Goal: Task Accomplishment & Management: Use online tool/utility

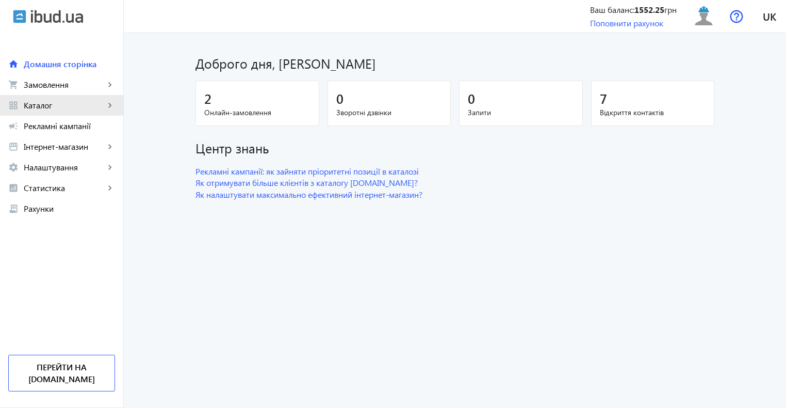
click at [48, 106] on span "Каталог" at bounding box center [64, 105] width 81 height 10
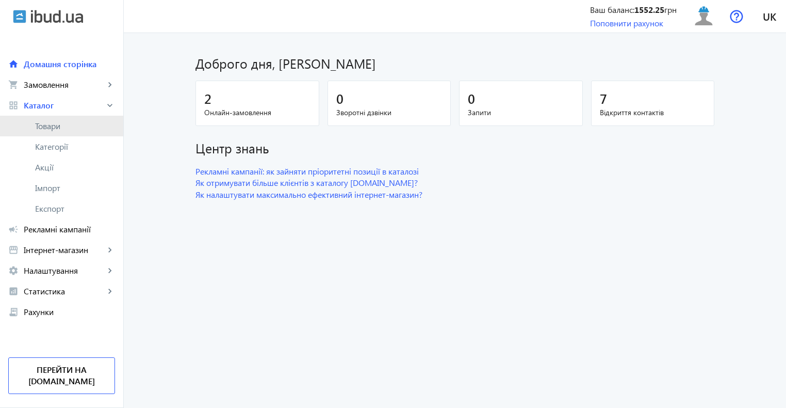
click at [61, 127] on span "Товари" at bounding box center [75, 126] width 80 height 10
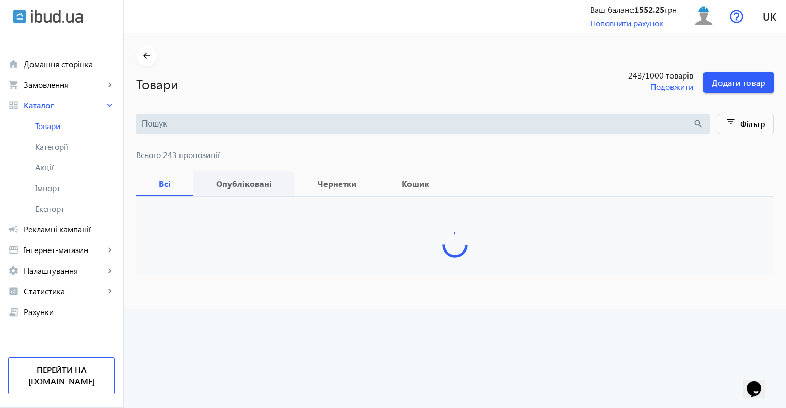
click at [240, 176] on span "Опубліковані" at bounding box center [244, 183] width 76 height 25
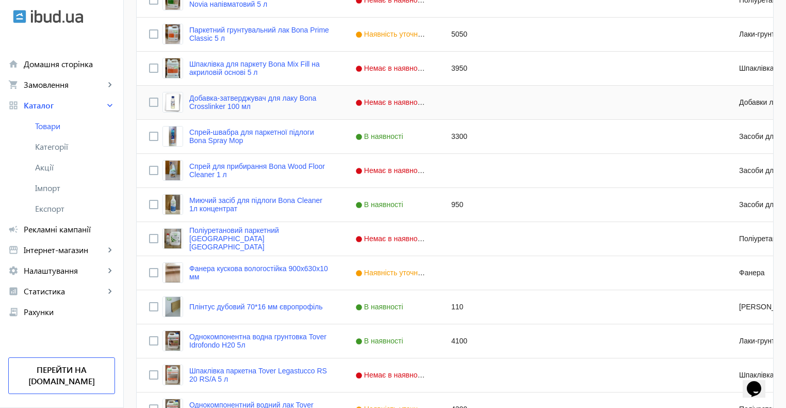
scroll to position [542, 0]
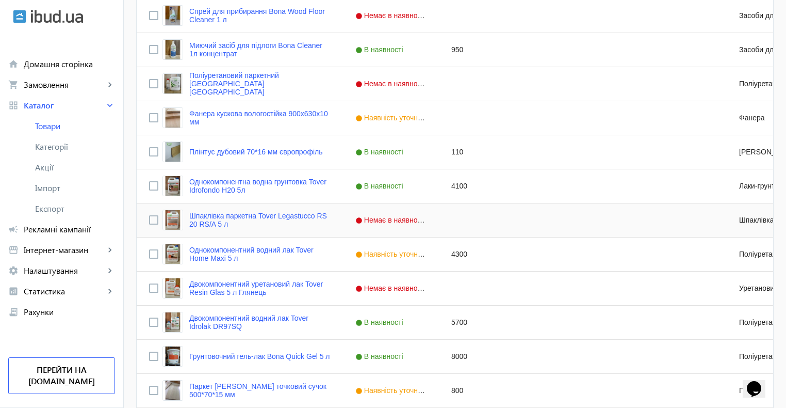
click at [392, 218] on span "Немає в наявності" at bounding box center [391, 220] width 73 height 8
click at [425, 218] on span "Press SPACE to select this row." at bounding box center [429, 219] width 9 height 9
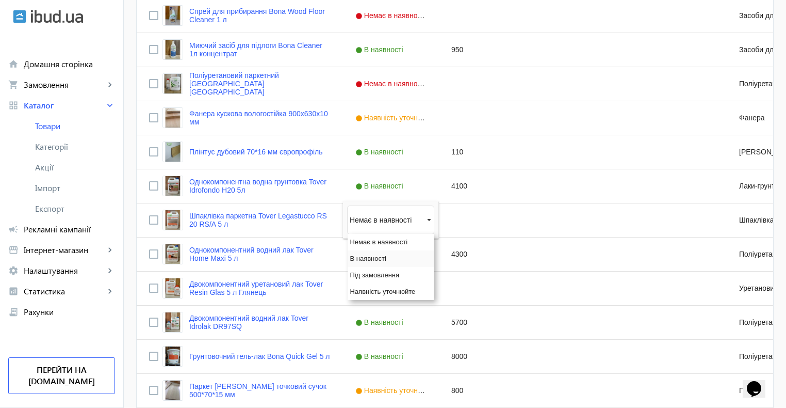
click at [369, 259] on span "В наявності" at bounding box center [368, 258] width 36 height 8
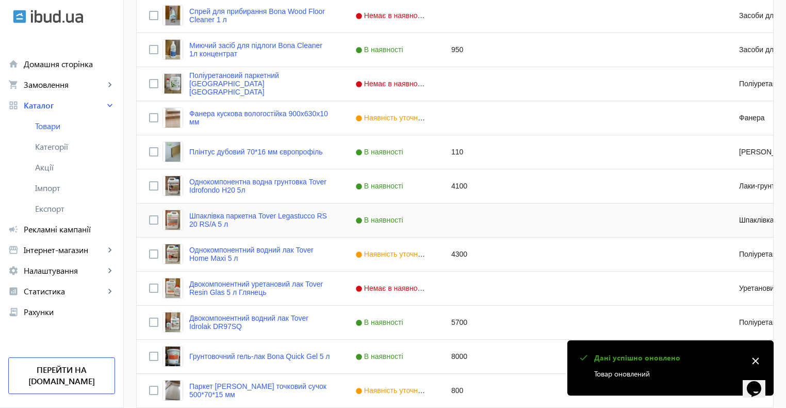
click at [455, 218] on div "Press SPACE to select this row." at bounding box center [487, 220] width 96 height 34
type input "4000"
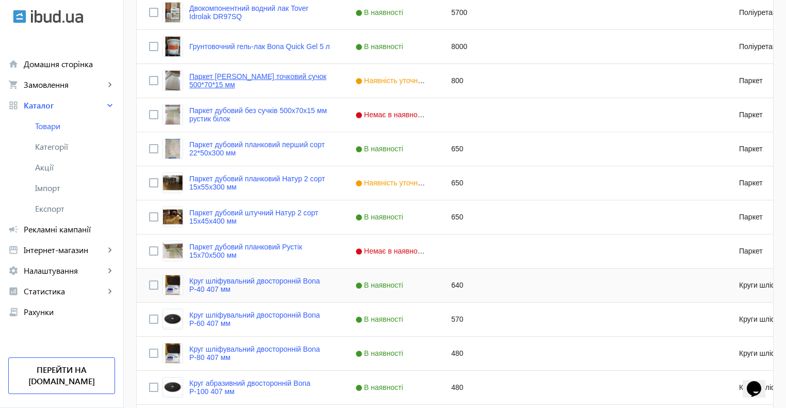
scroll to position [981, 0]
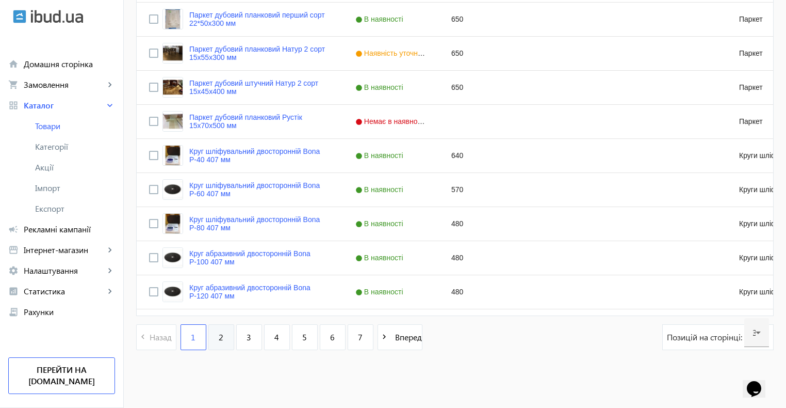
click at [219, 335] on span "2" at bounding box center [221, 336] width 5 height 11
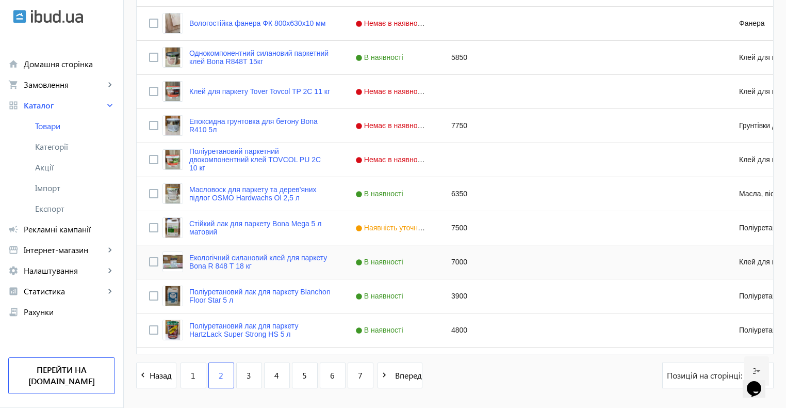
scroll to position [981, 0]
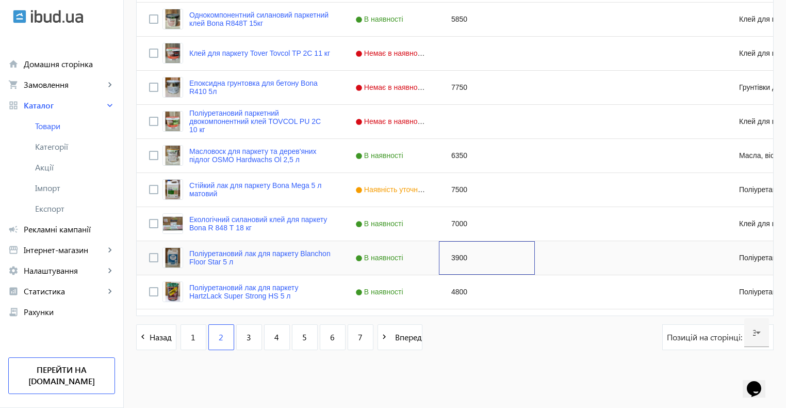
click at [449, 258] on div "3900" at bounding box center [487, 258] width 96 height 34
type input "4300"
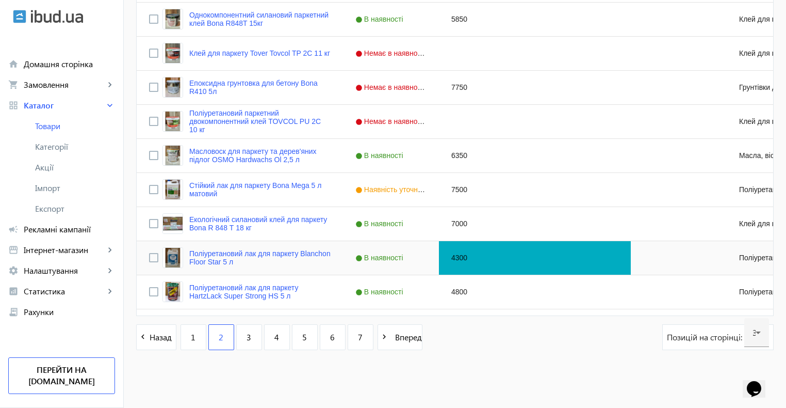
click at [550, 254] on div "Press SPACE to select this row." at bounding box center [583, 258] width 96 height 34
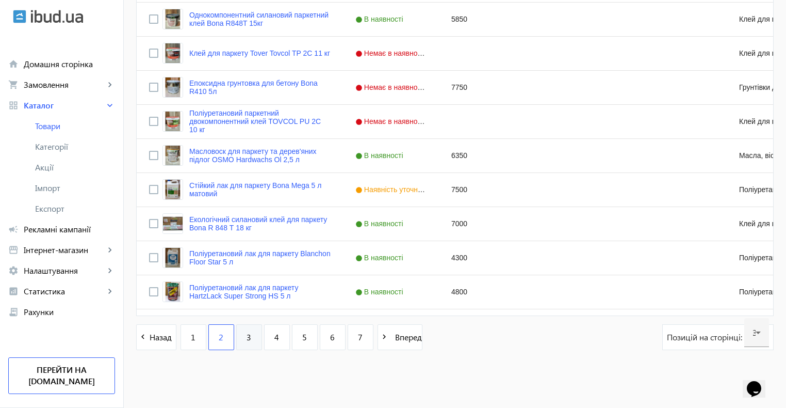
click at [247, 337] on span "3" at bounding box center [249, 336] width 5 height 11
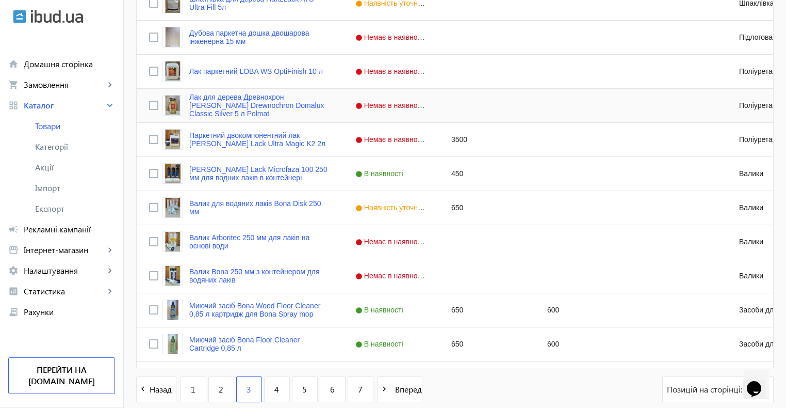
scroll to position [981, 0]
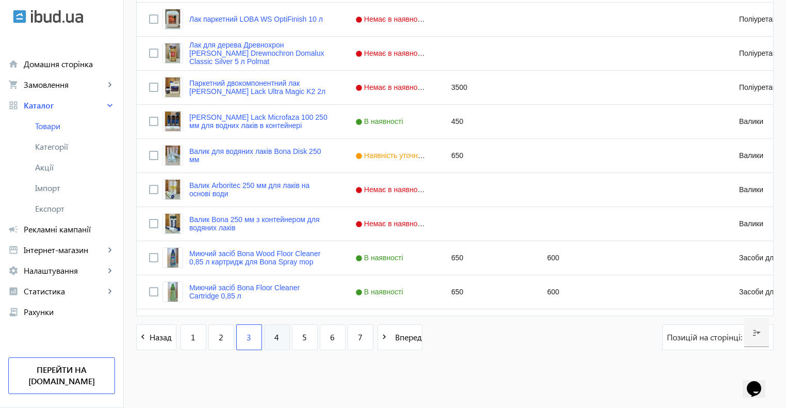
click at [266, 337] on link "4" at bounding box center [277, 337] width 26 height 26
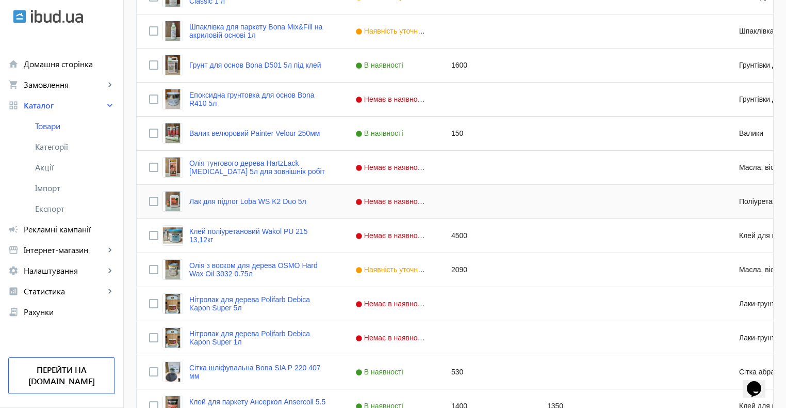
scroll to position [981, 0]
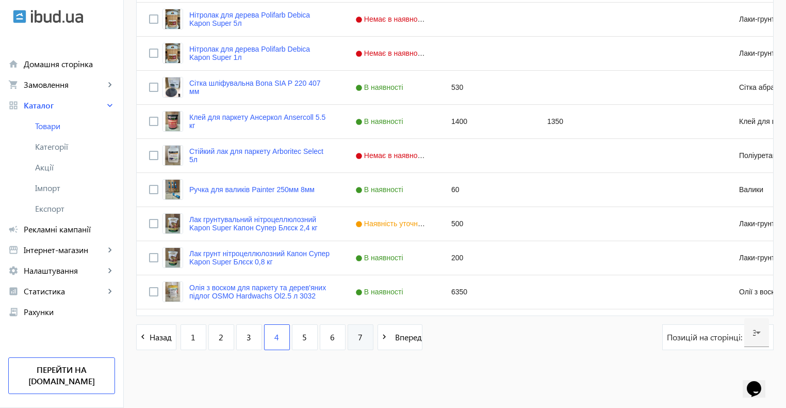
click at [358, 339] on span "7" at bounding box center [360, 336] width 5 height 11
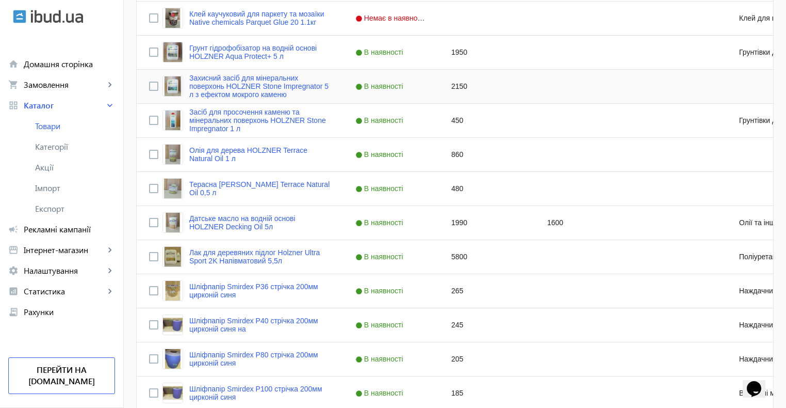
scroll to position [387, 0]
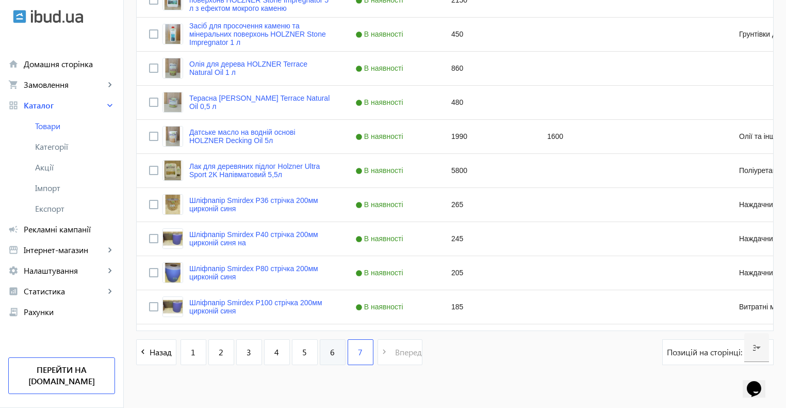
click at [330, 356] on span "6" at bounding box center [332, 351] width 5 height 11
